Goal: Information Seeking & Learning: Find specific page/section

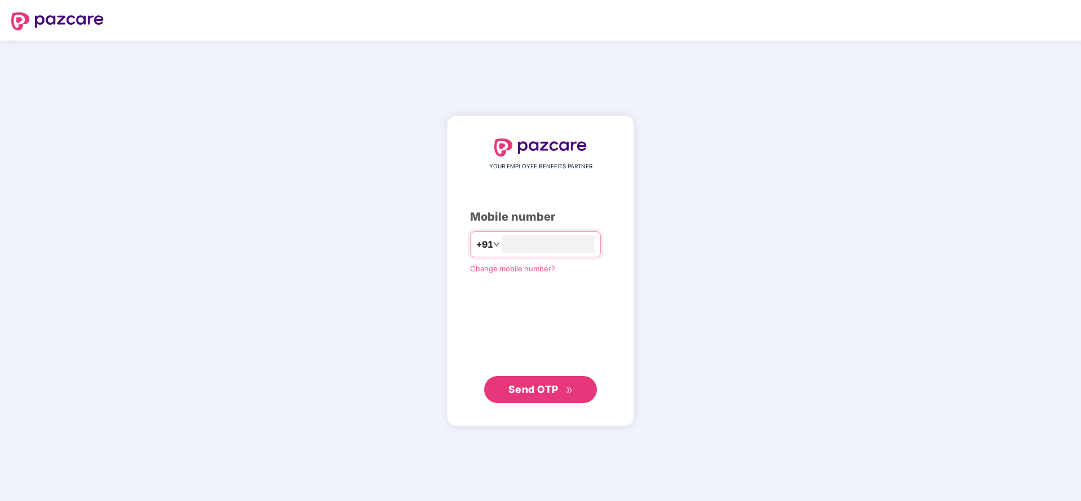
type input "**********"
click at [525, 379] on button "Send OTP" at bounding box center [540, 389] width 113 height 27
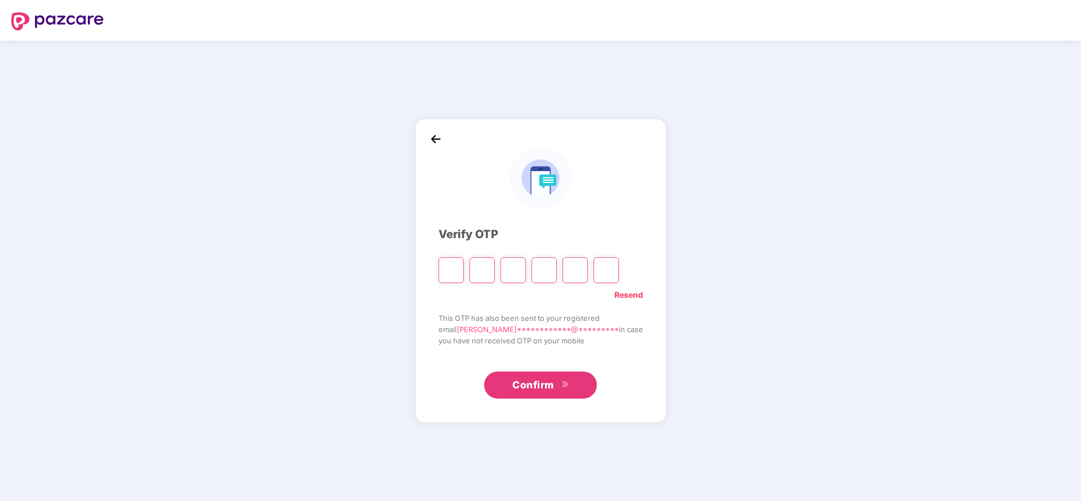
type input "*"
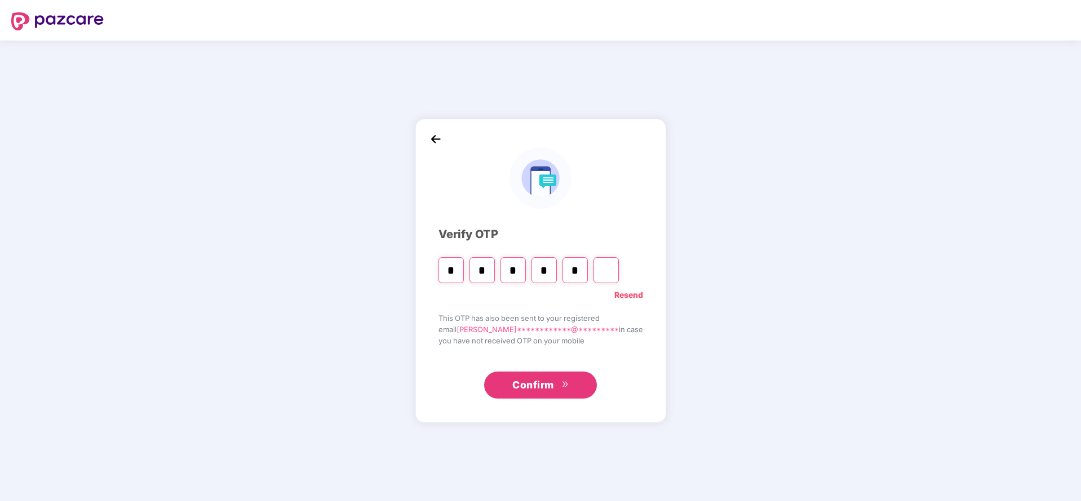
type input "*"
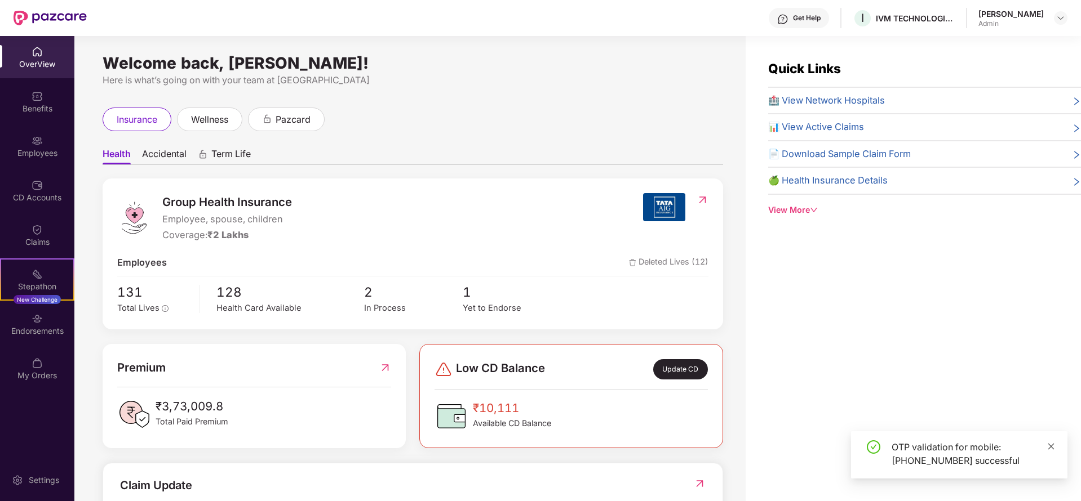
click at [1054, 451] on link at bounding box center [1051, 447] width 8 height 12
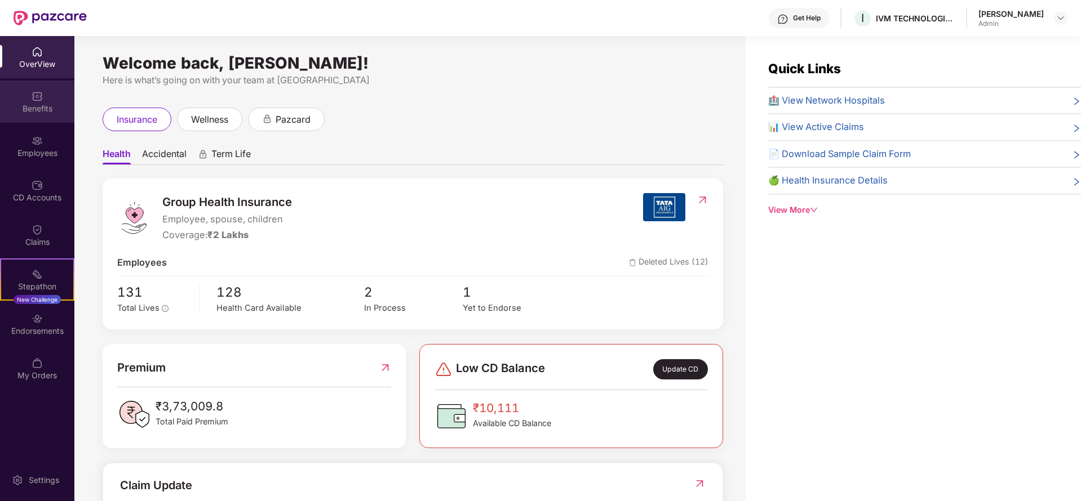
click at [25, 116] on div "Benefits" at bounding box center [37, 102] width 74 height 42
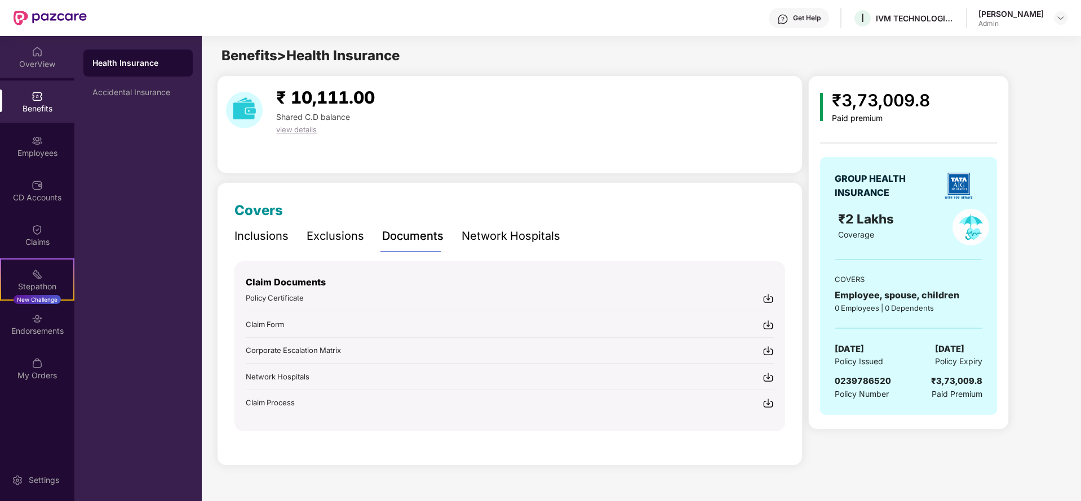
click at [44, 62] on div "OverView" at bounding box center [37, 64] width 74 height 11
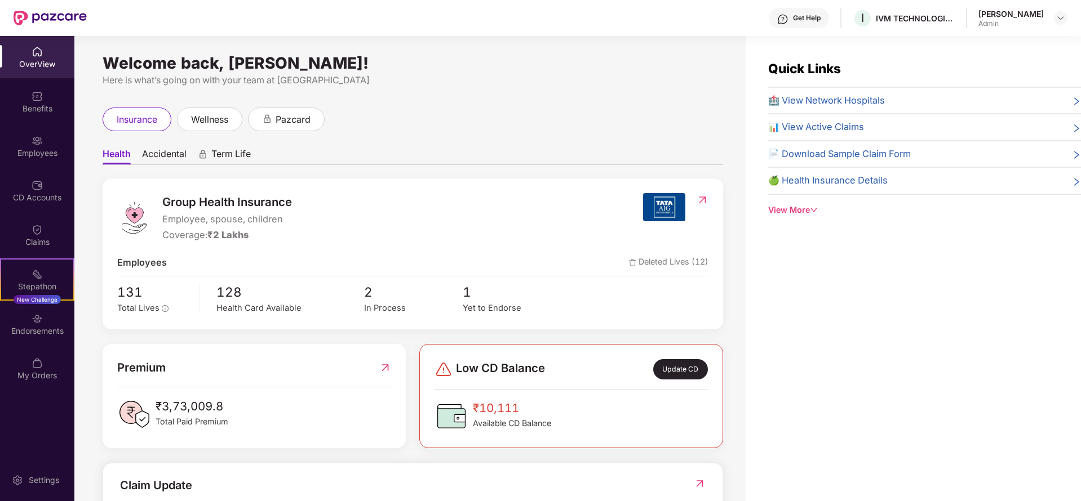
click at [42, 110] on div "Benefits" at bounding box center [37, 108] width 74 height 11
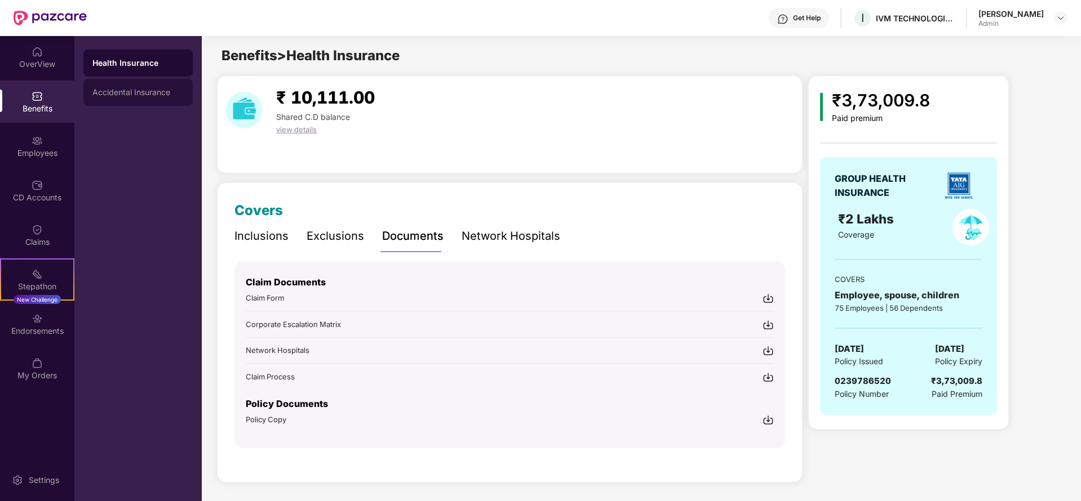
click at [99, 91] on div "Accidental Insurance" at bounding box center [137, 92] width 91 height 9
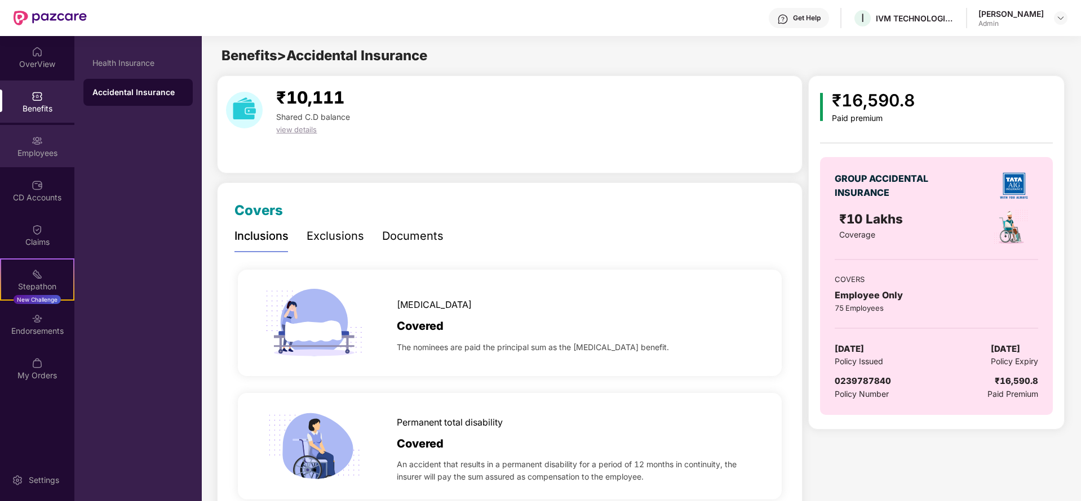
click at [46, 162] on div "Employees" at bounding box center [37, 146] width 74 height 42
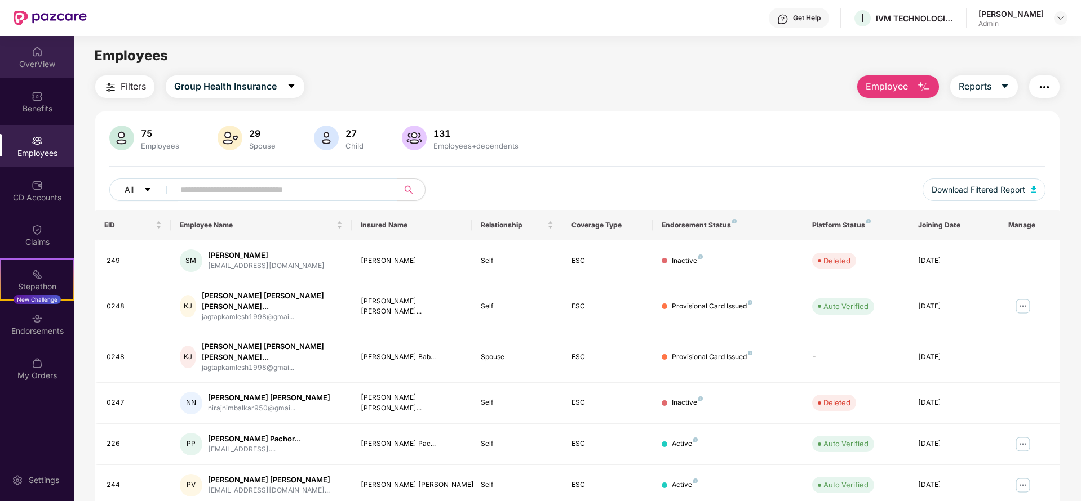
click at [42, 59] on div "OverView" at bounding box center [37, 64] width 74 height 11
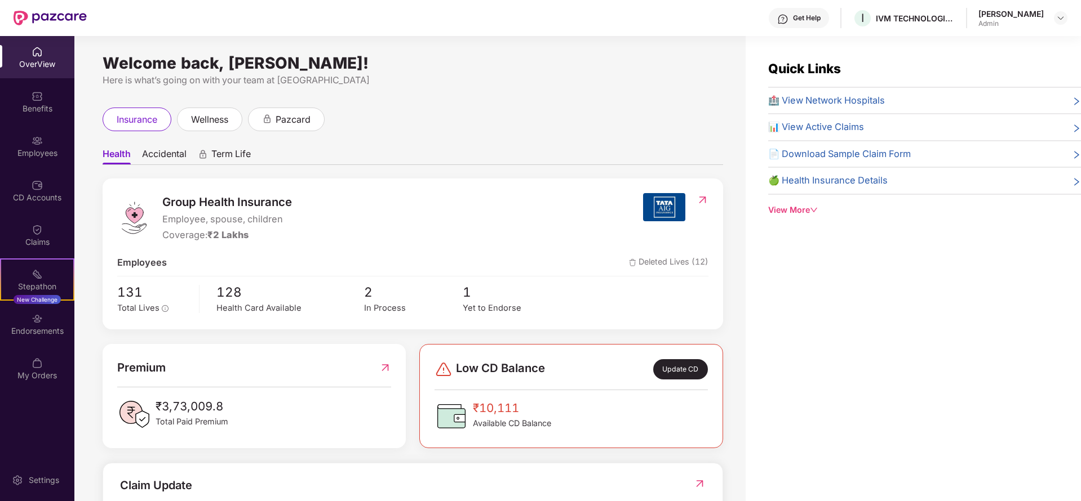
click at [792, 101] on span "🏥 View Network Hospitals" at bounding box center [826, 101] width 117 height 15
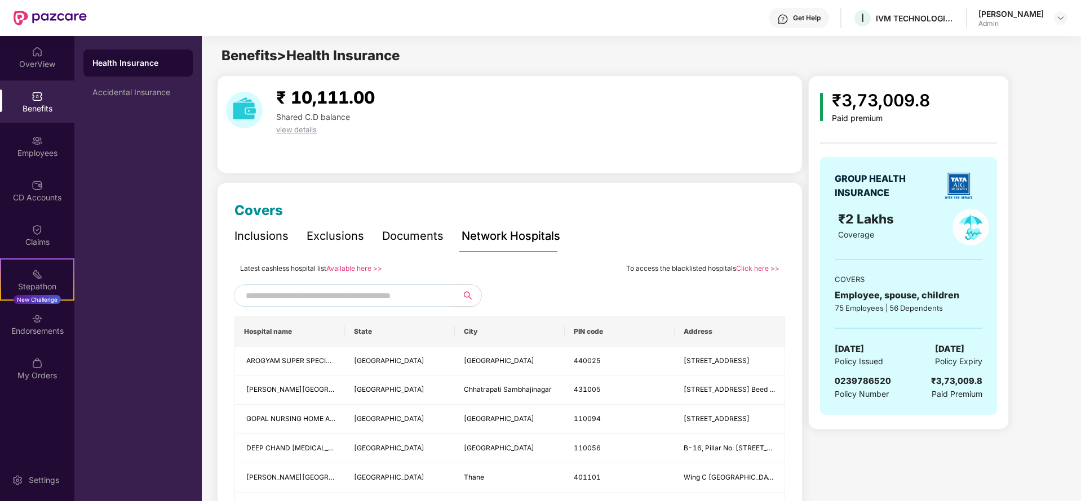
click at [398, 291] on input "text" at bounding box center [342, 295] width 193 height 17
type input "****"
